Goal: Find specific page/section: Find specific page/section

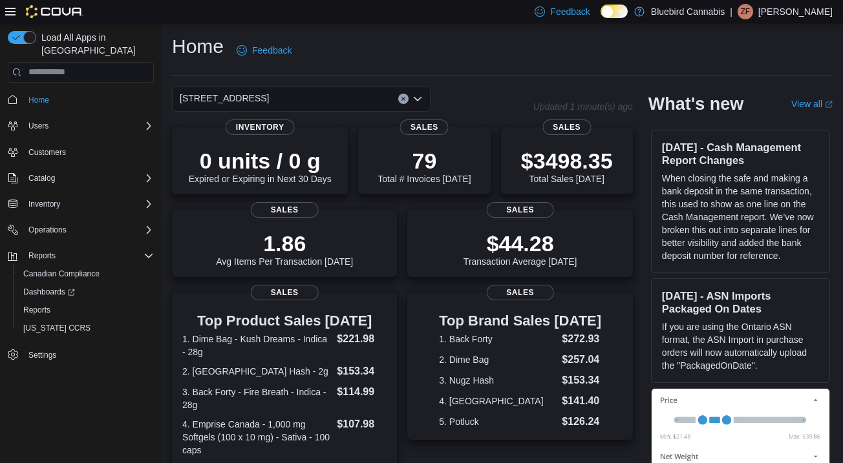
click at [308, 90] on div "5530 Manotick Main St." at bounding box center [301, 99] width 259 height 26
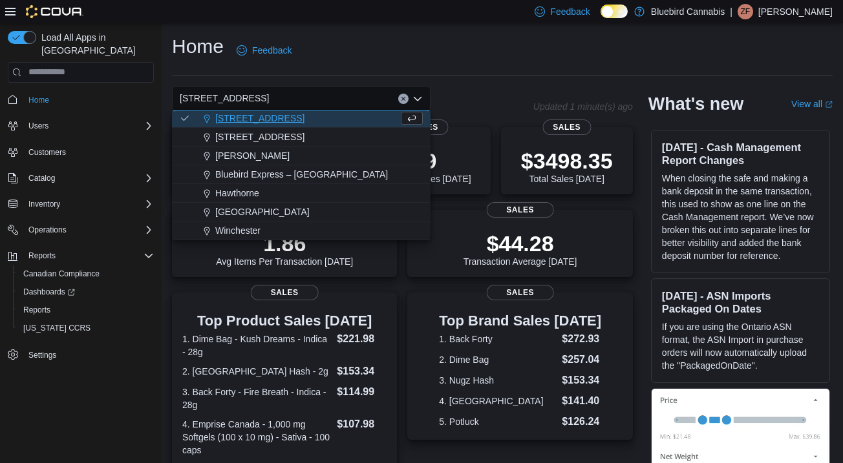
scroll to position [114, 0]
click at [244, 224] on span "Winchester" at bounding box center [237, 230] width 45 height 13
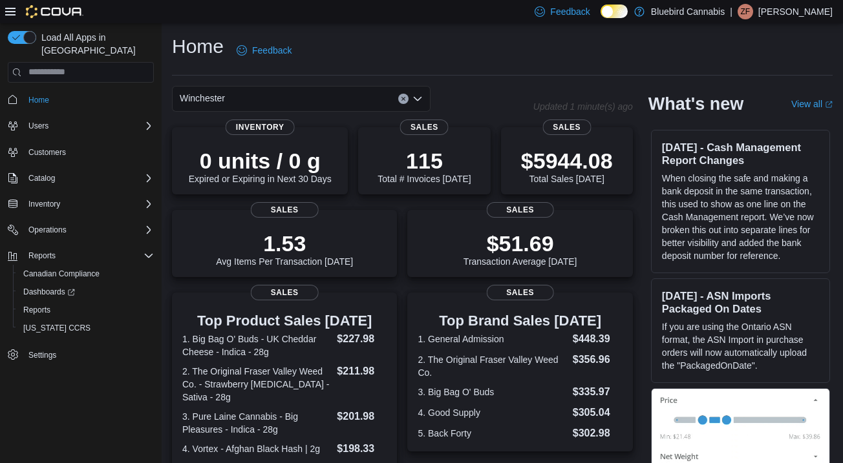
click at [292, 100] on div "Winchester Combo box. Selected. Winchester. Press Backspace to delete Wincheste…" at bounding box center [301, 99] width 259 height 26
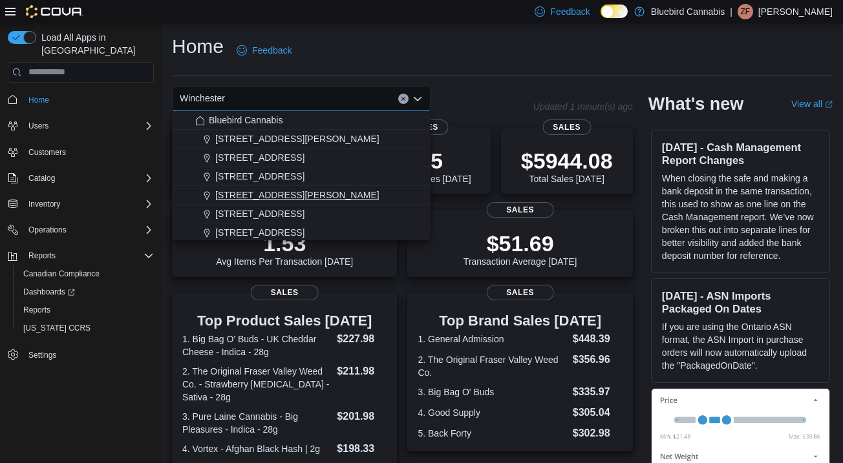
click at [283, 197] on span "499 TERRY FOX DR., UNIT 60, Kanata" at bounding box center [297, 195] width 164 height 13
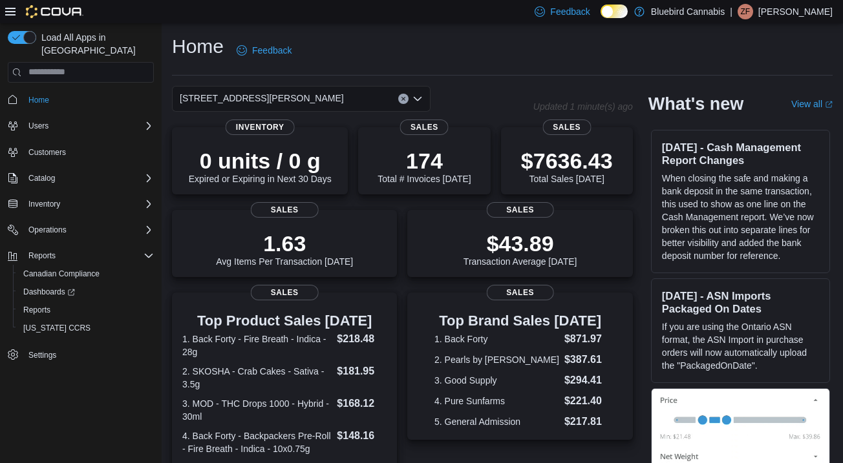
click at [276, 97] on span "499 TERRY FOX DR., UNIT 60, Kanata" at bounding box center [262, 99] width 164 height 16
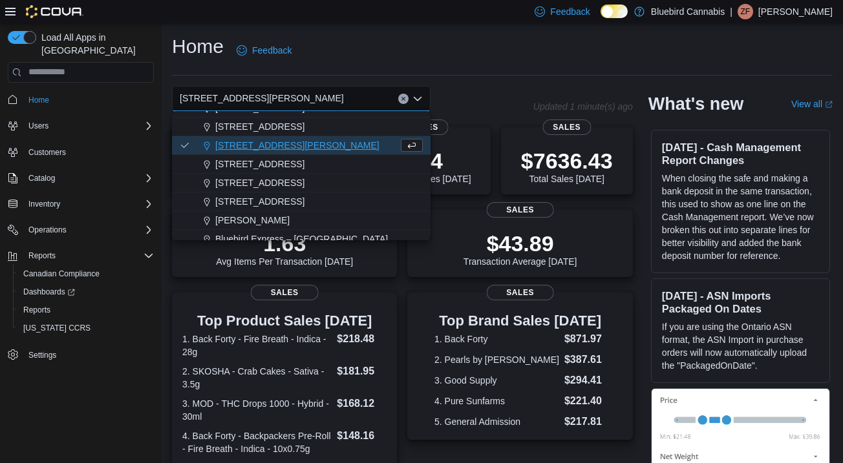
scroll to position [53, 0]
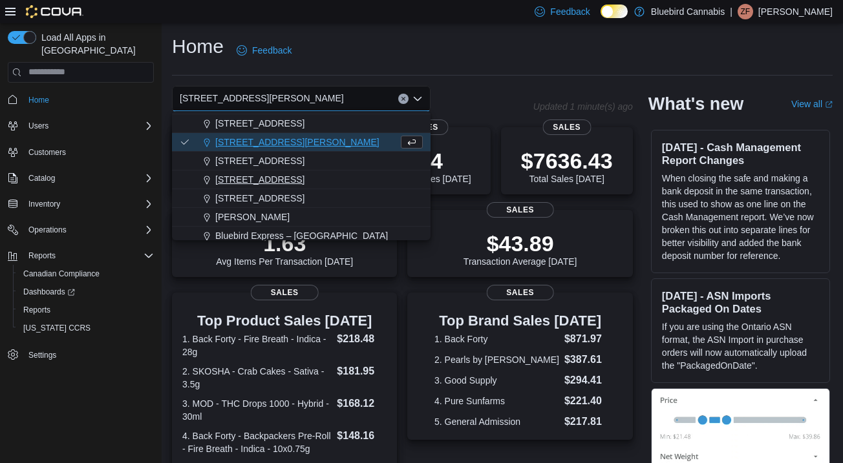
click at [245, 182] on span "5530 Manotick Main St." at bounding box center [259, 179] width 89 height 13
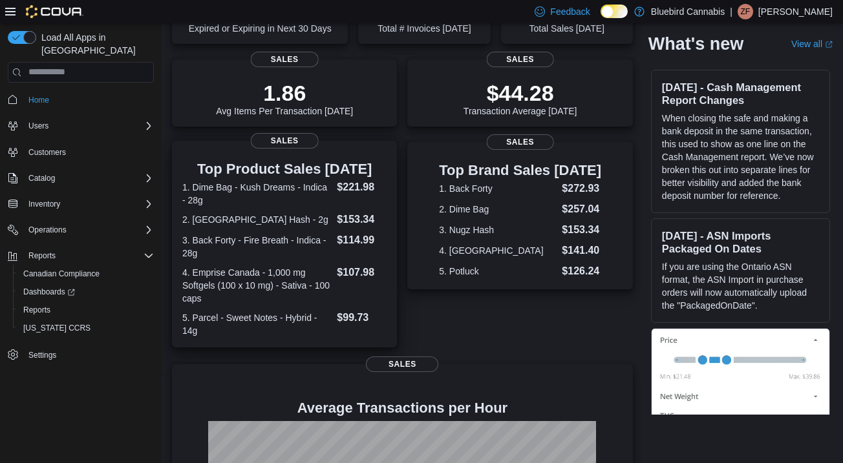
scroll to position [153, 0]
